Goal: Information Seeking & Learning: Find specific fact

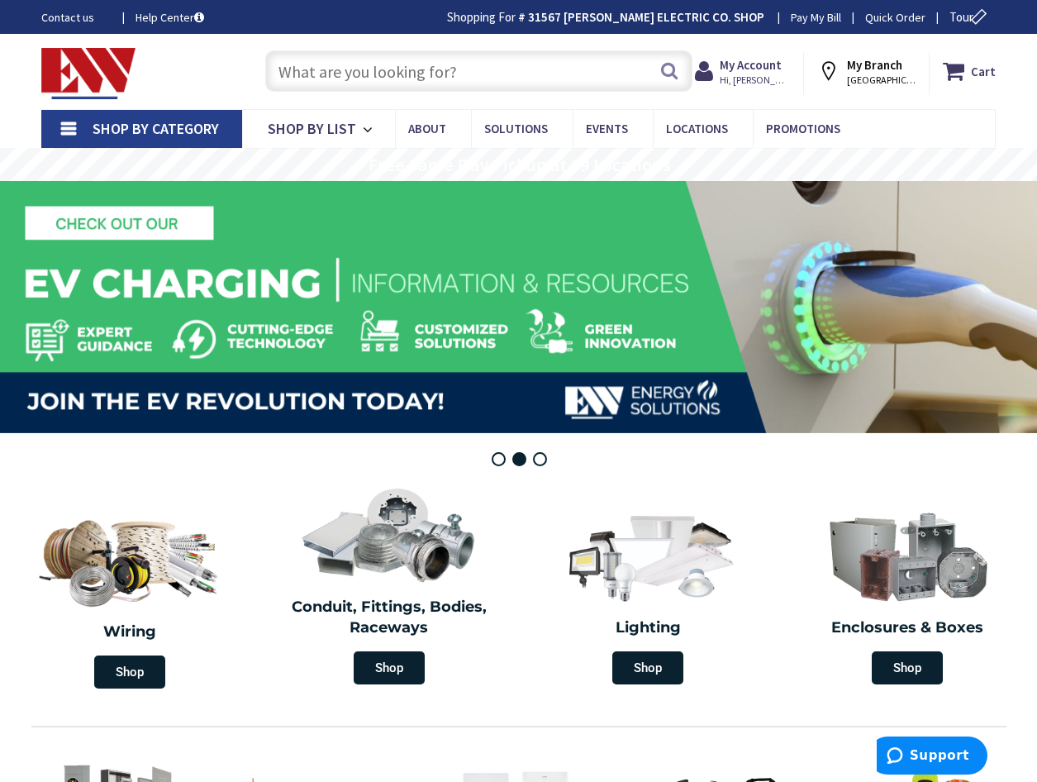
click at [350, 78] on input "text" at bounding box center [478, 70] width 427 height 41
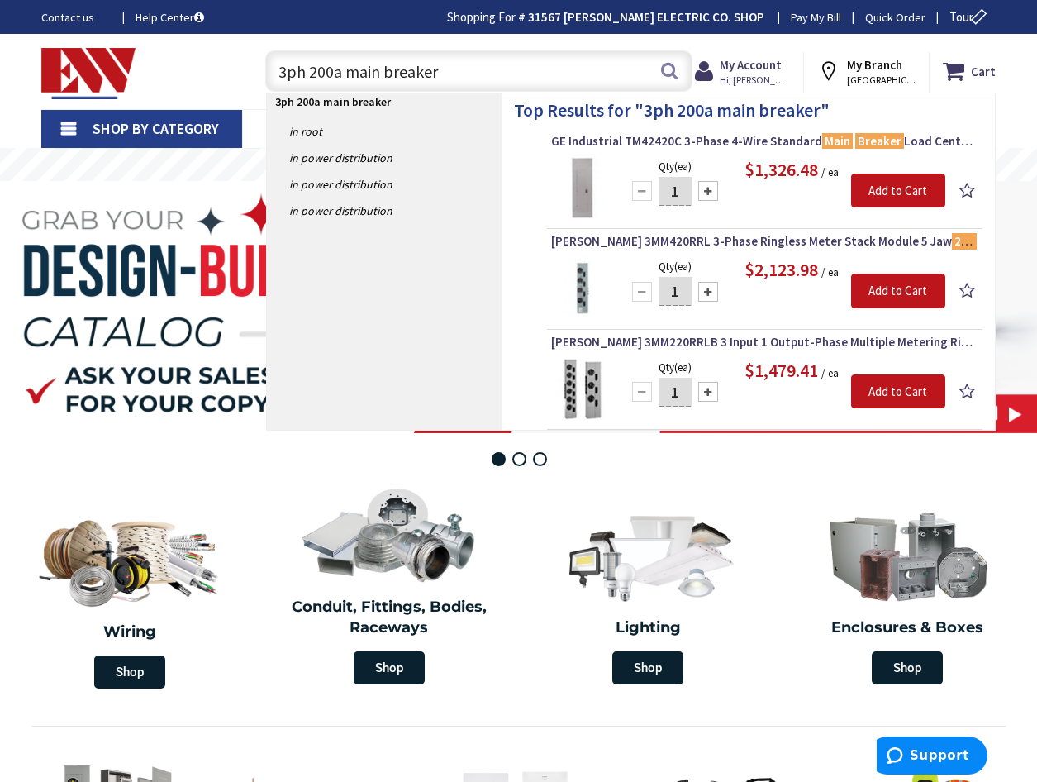
drag, startPoint x: 459, startPoint y: 74, endPoint x: 293, endPoint y: 70, distance: 166.1
click at [259, 74] on div "3ph 200a main breaker 3ph 200a main breaker Search" at bounding box center [474, 70] width 435 height 53
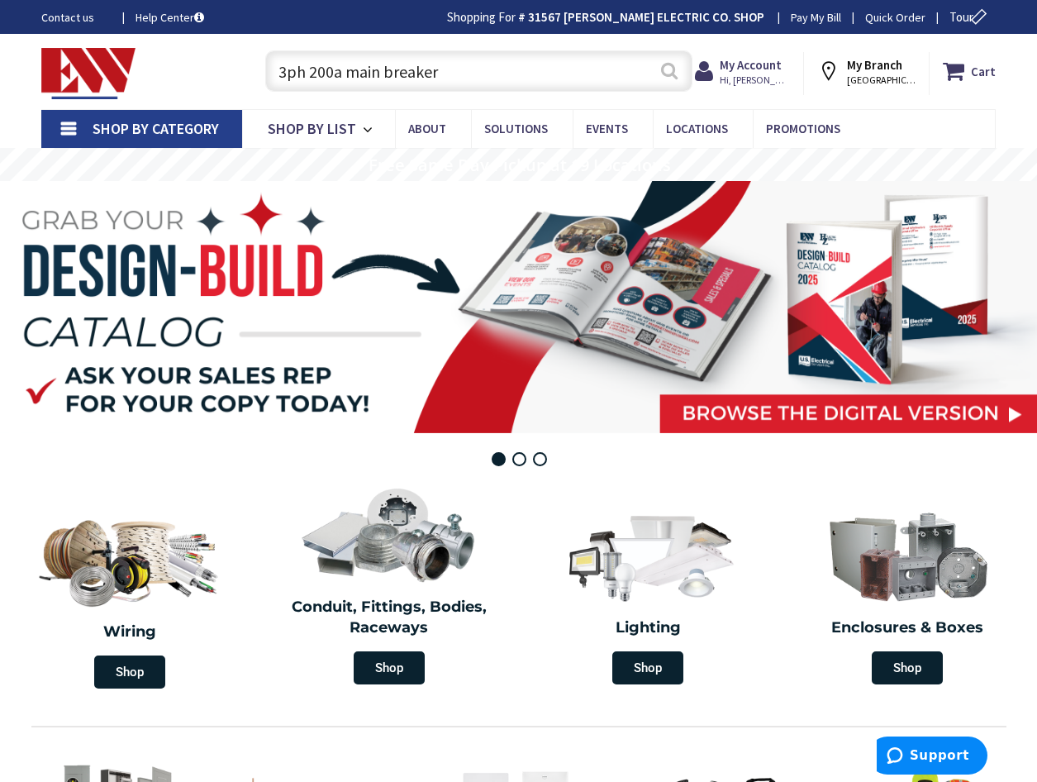
type input "3ph 200a main breaker"
click at [673, 71] on button "Search" at bounding box center [669, 70] width 21 height 37
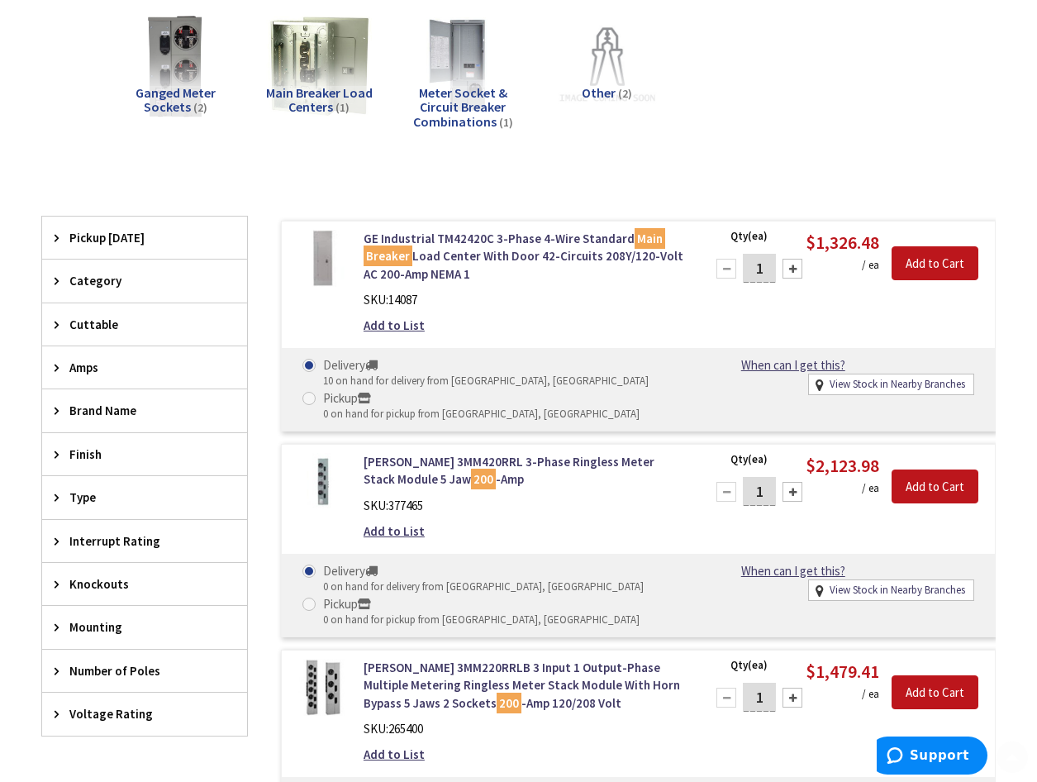
scroll to position [440, 0]
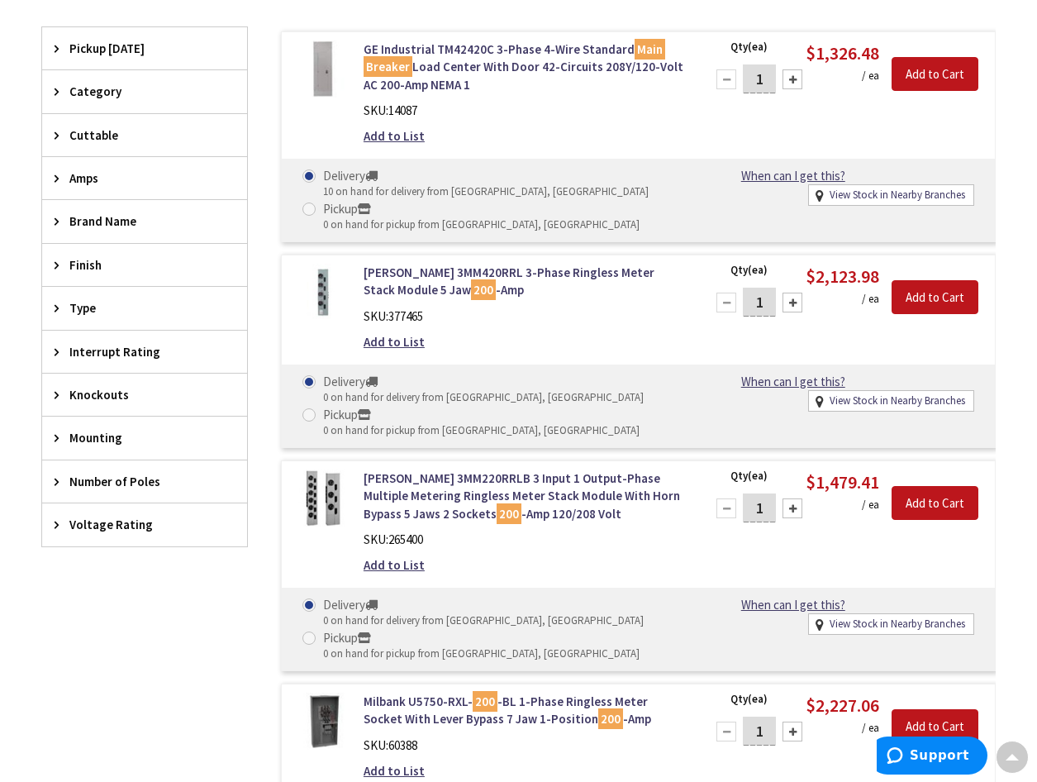
click at [96, 526] on span "Voltage Rating" at bounding box center [136, 524] width 135 height 17
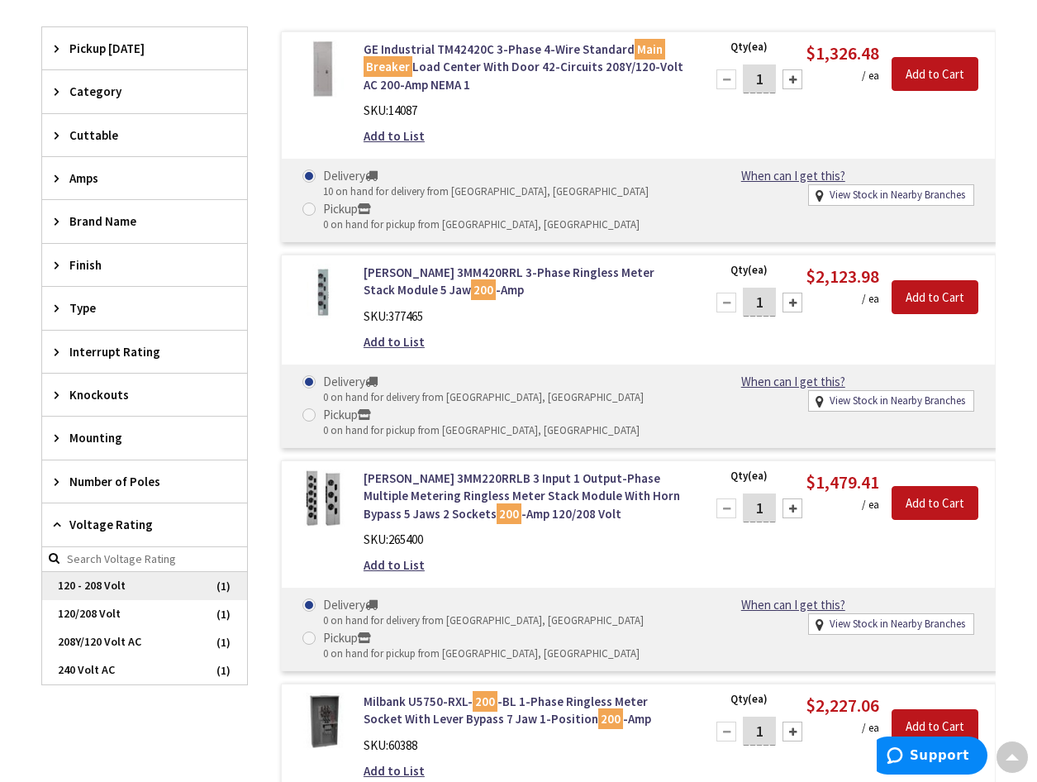
click at [203, 577] on span "120 - 208 Volt" at bounding box center [144, 586] width 205 height 28
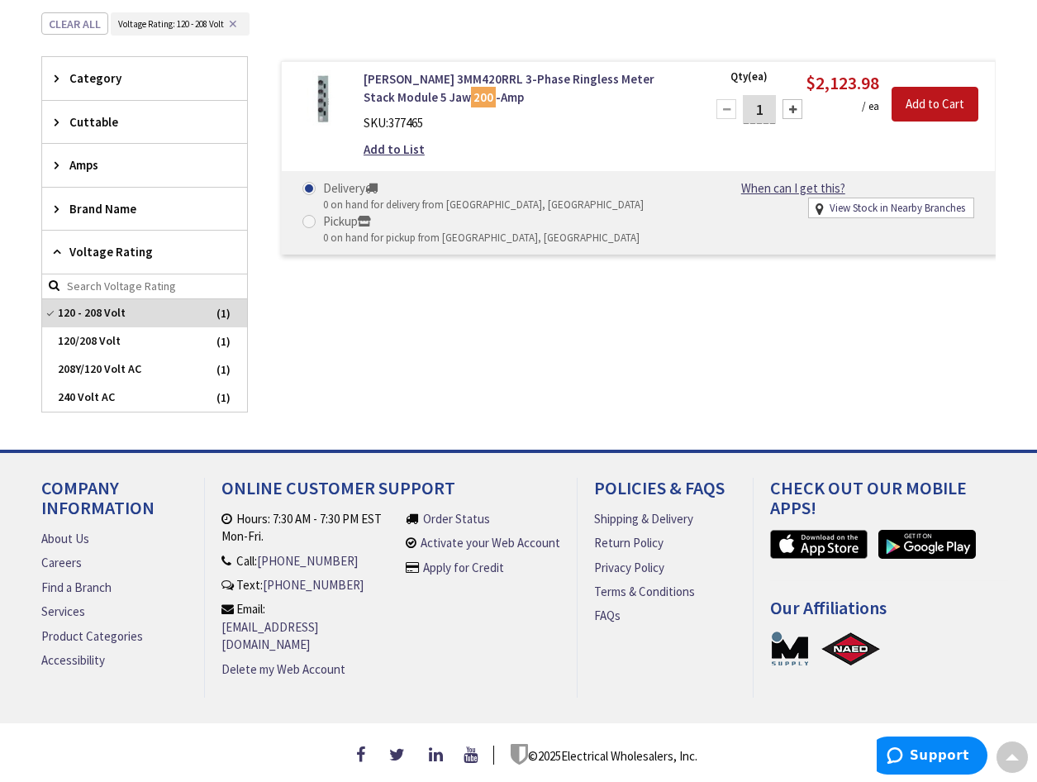
scroll to position [416, 0]
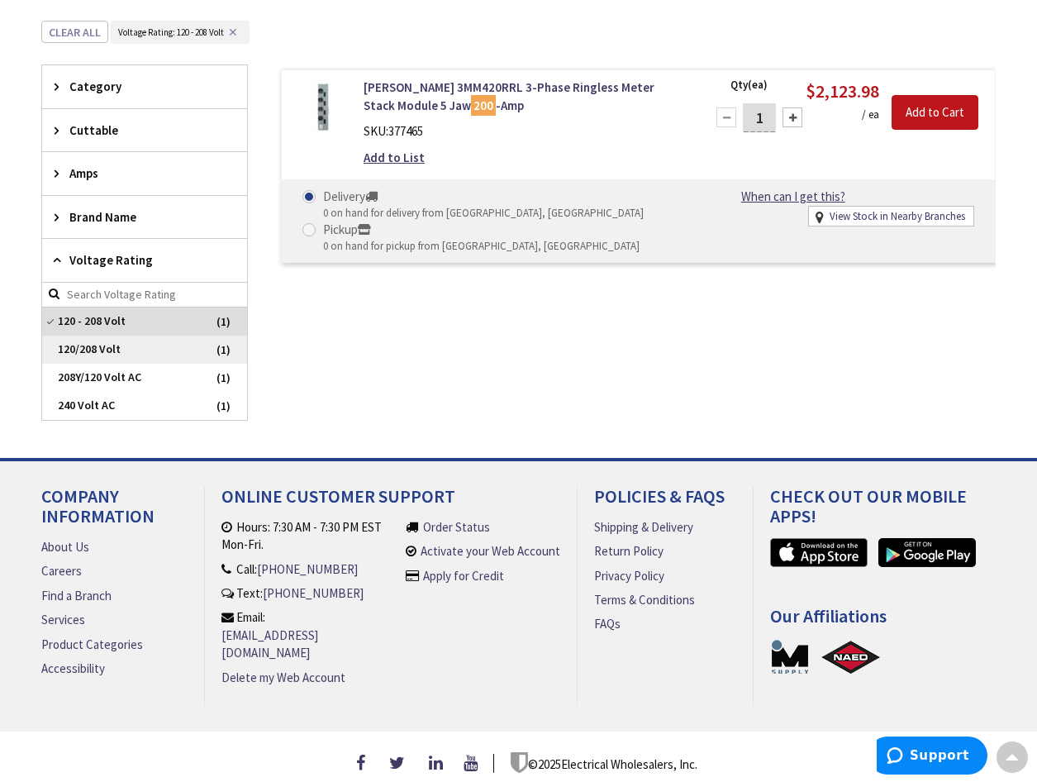
click at [155, 347] on span "120/208 Volt" at bounding box center [144, 349] width 205 height 28
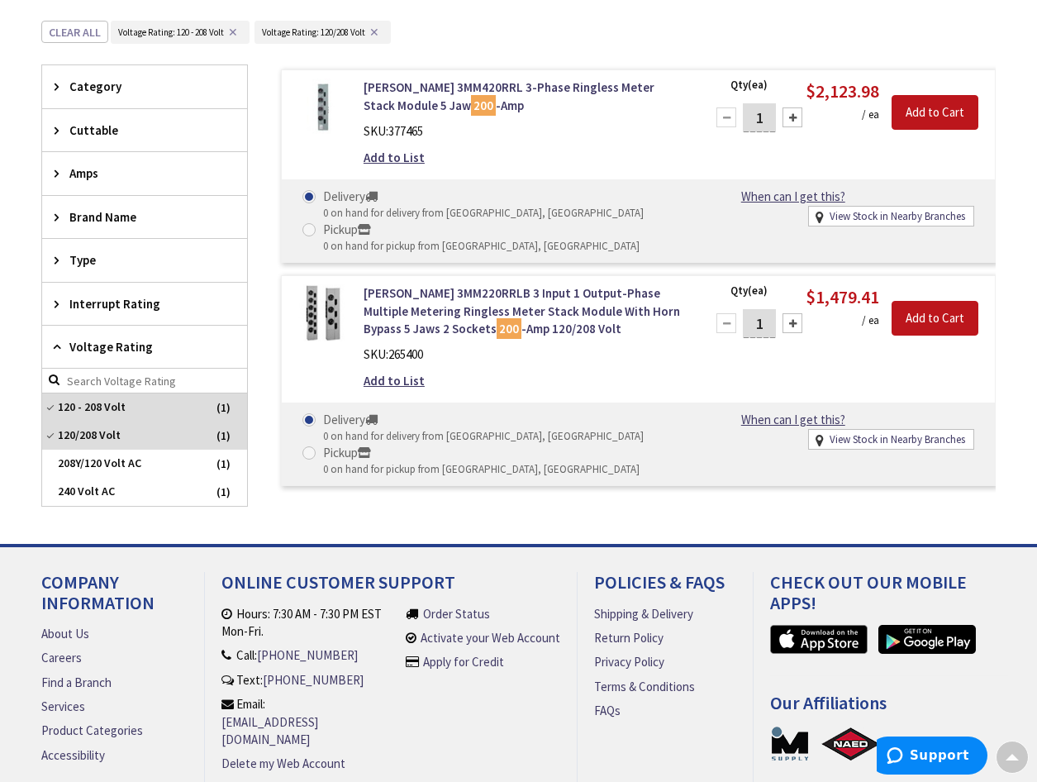
scroll to position [440, 0]
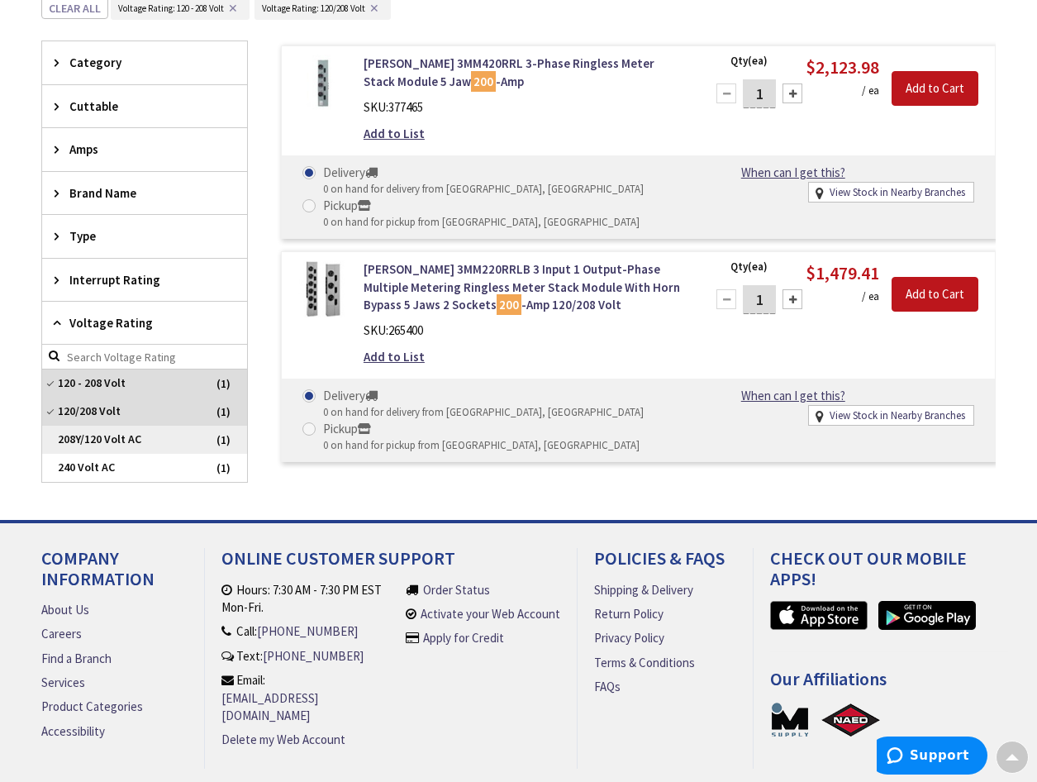
click at [155, 434] on span "208Y/120 Volt AC" at bounding box center [144, 440] width 205 height 28
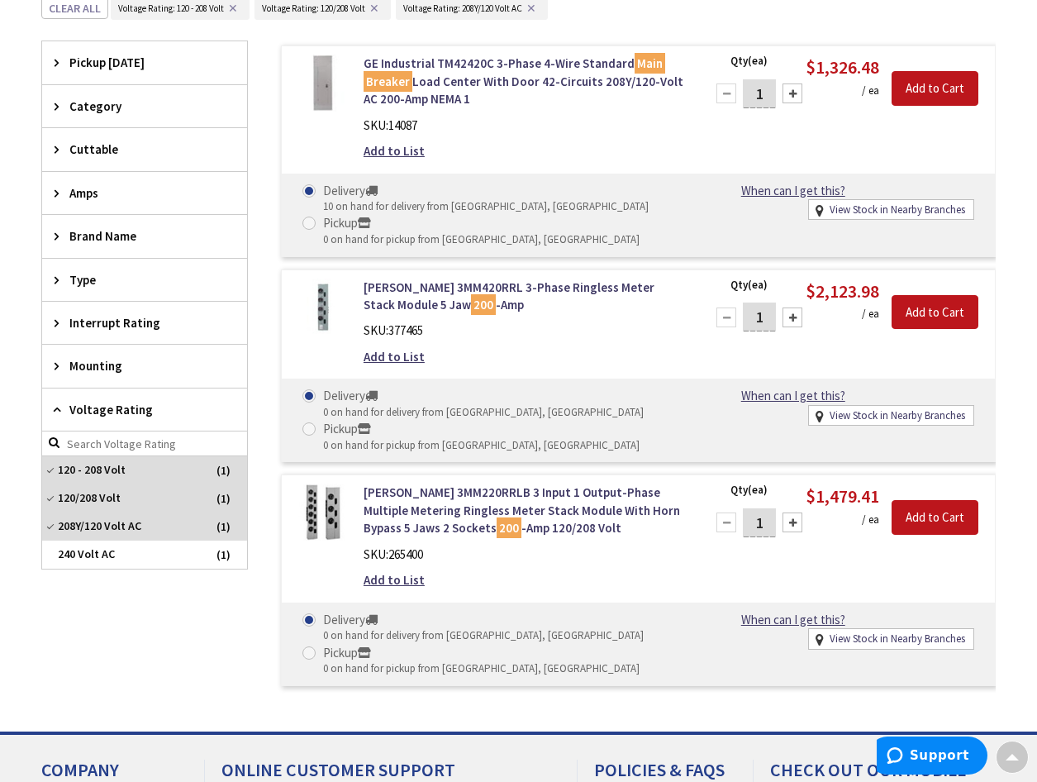
click at [104, 205] on div "Amps" at bounding box center [144, 193] width 205 height 42
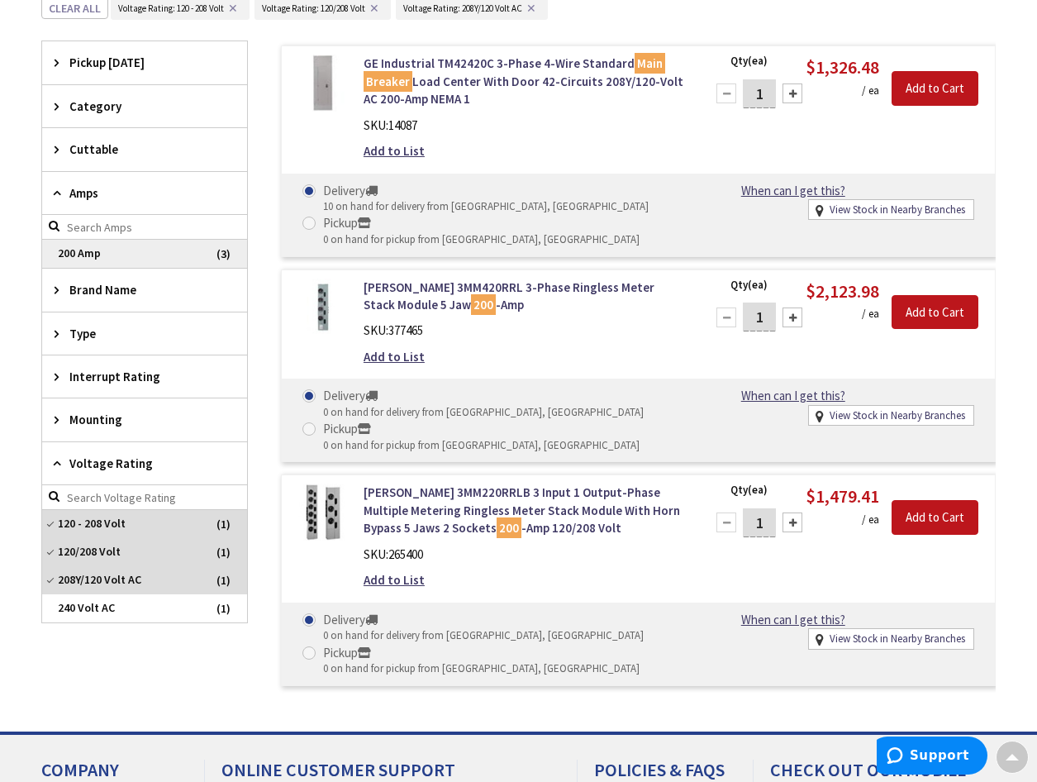
click at [104, 255] on span "200 Amp" at bounding box center [144, 254] width 205 height 28
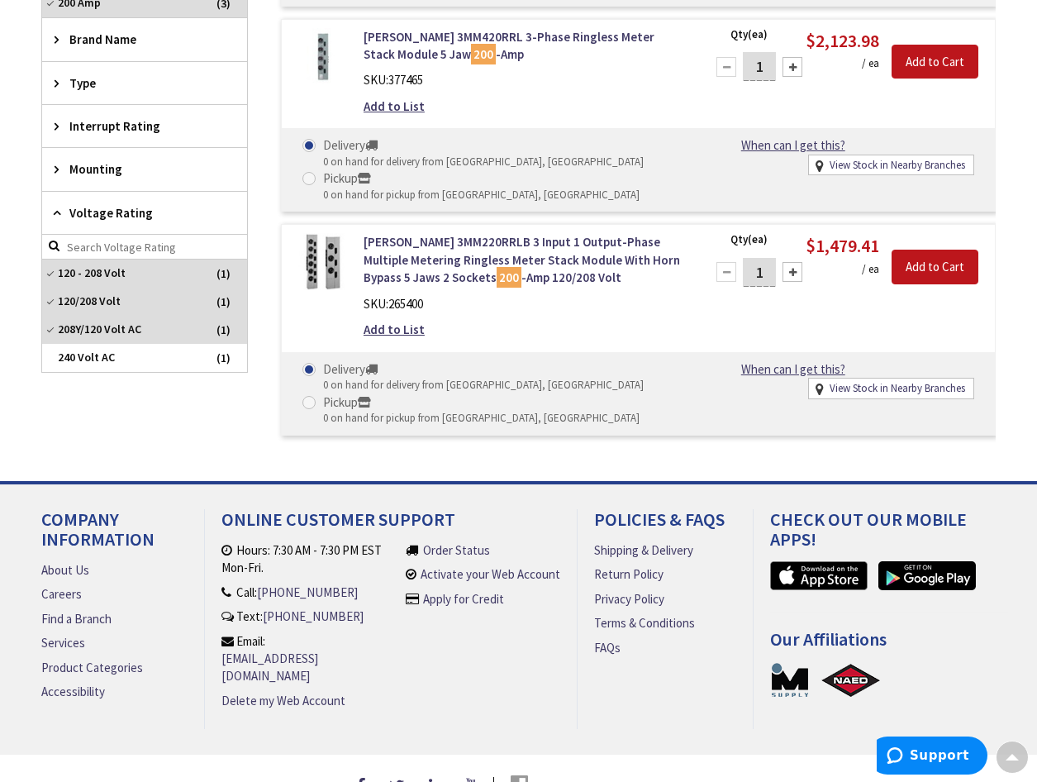
scroll to position [274, 0]
